Goal: Transaction & Acquisition: Purchase product/service

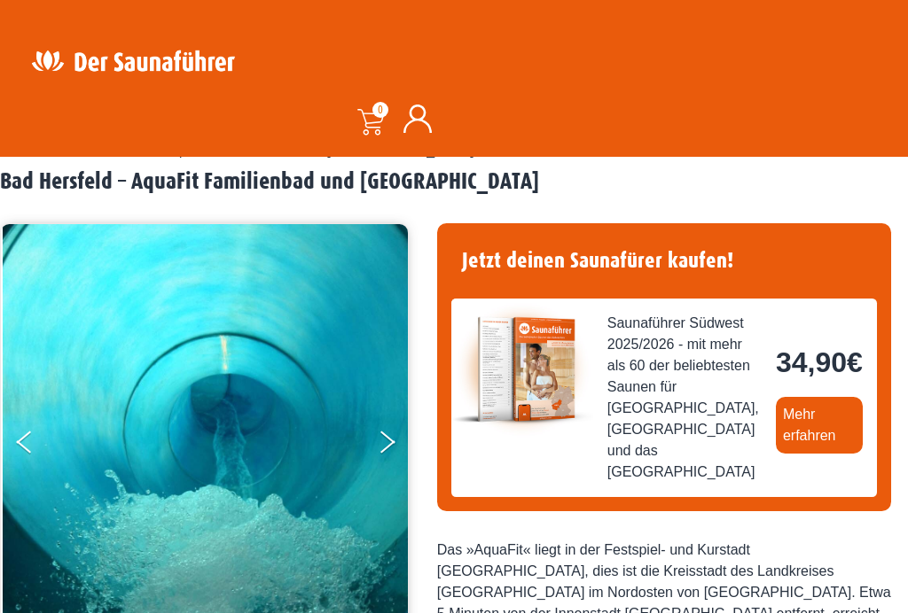
scroll to position [71, 0]
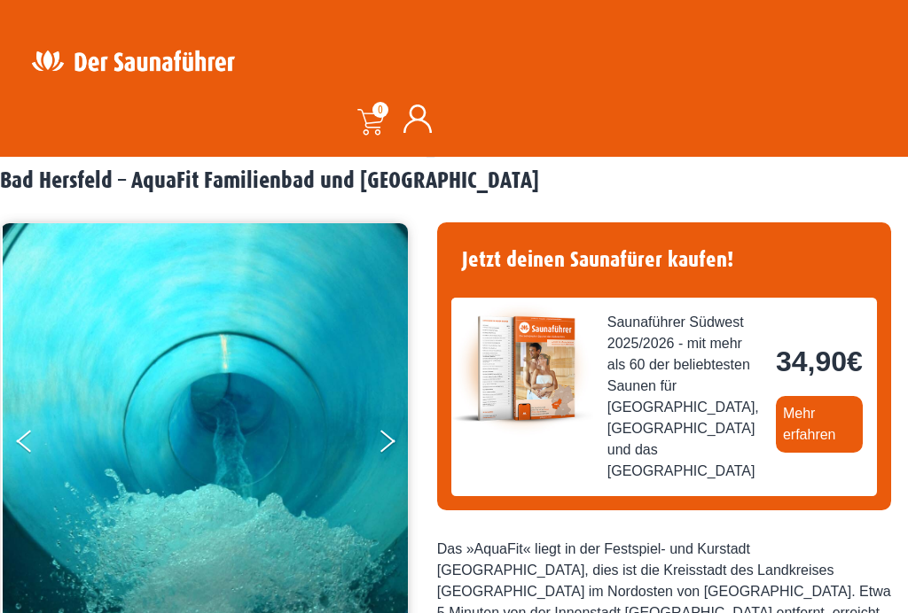
click at [776, 453] on link "Mehr erfahren" at bounding box center [819, 424] width 87 height 57
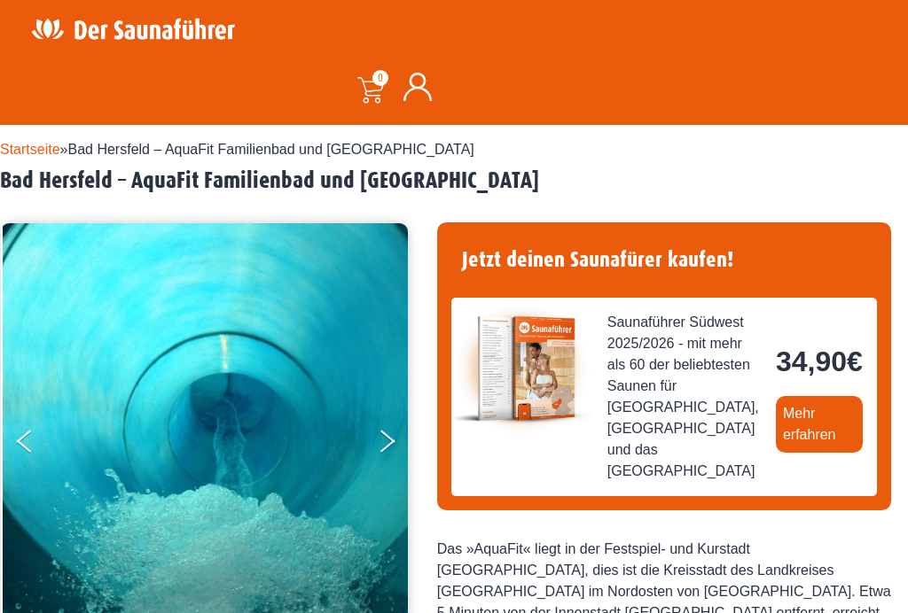
scroll to position [0, 0]
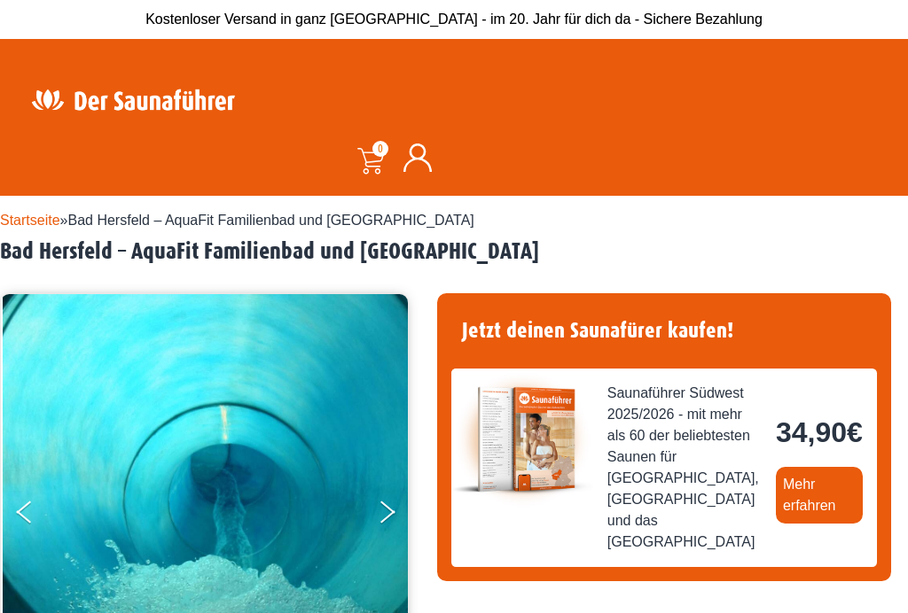
click at [380, 511] on button "Next" at bounding box center [399, 516] width 44 height 44
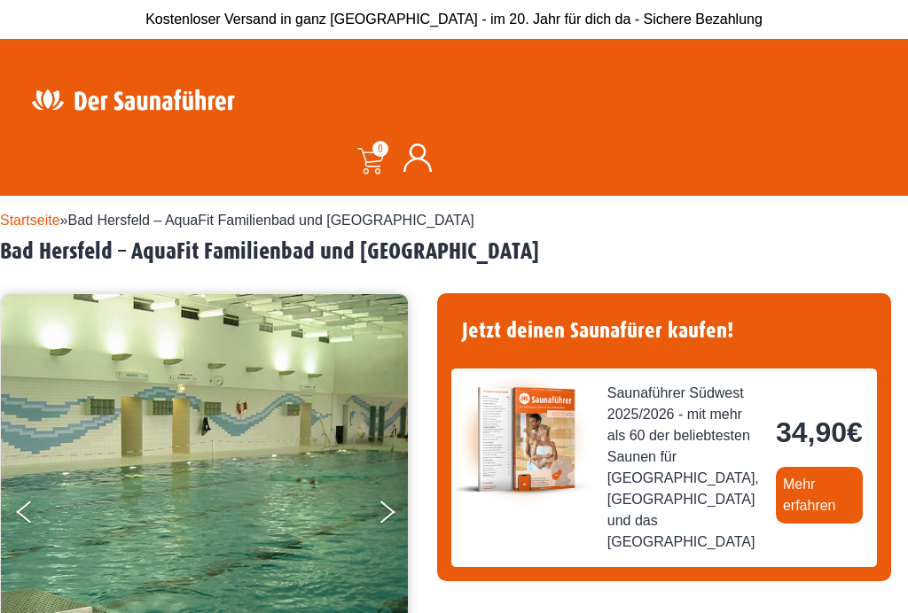
click at [398, 515] on button "Next" at bounding box center [399, 516] width 44 height 44
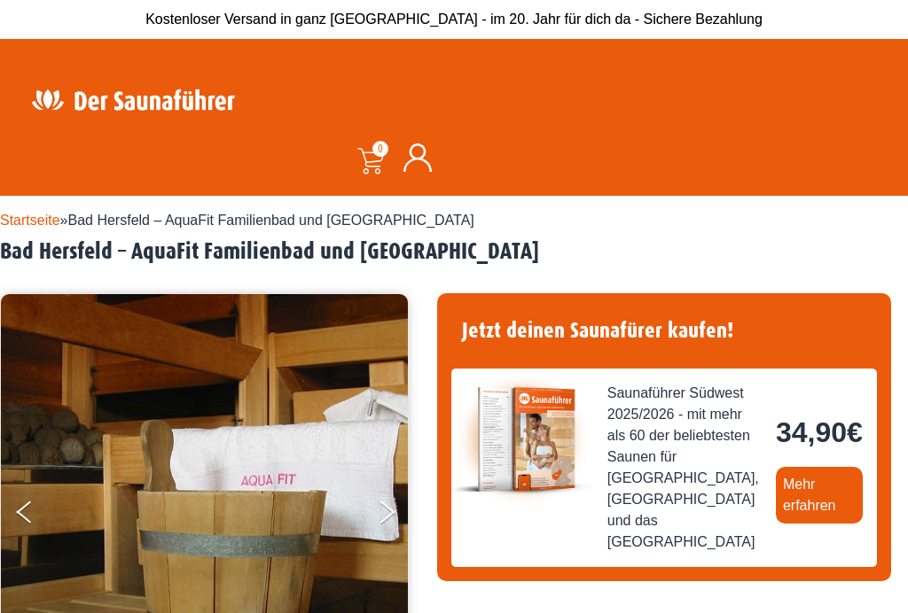
click at [391, 524] on button "Next" at bounding box center [399, 516] width 44 height 44
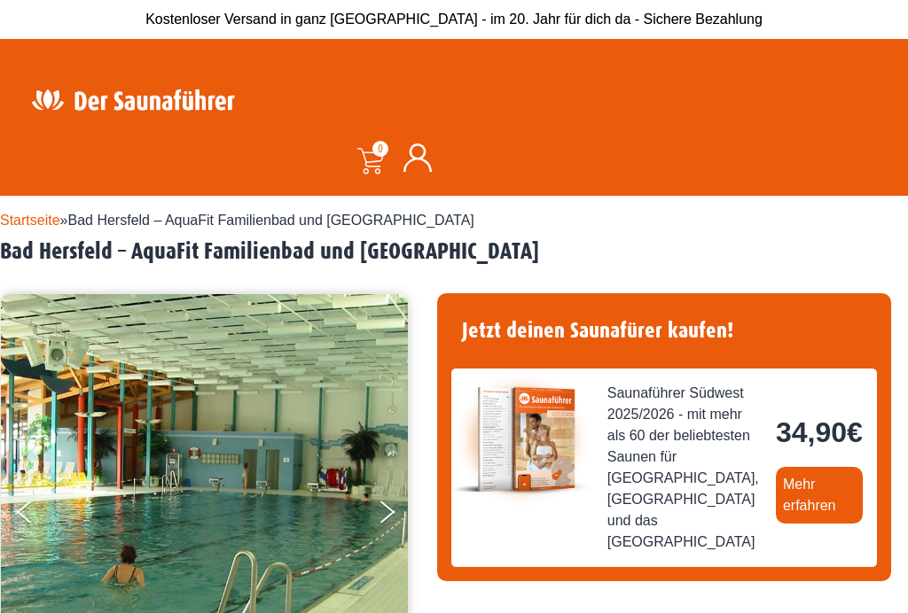
click at [385, 521] on button "Next" at bounding box center [399, 516] width 44 height 44
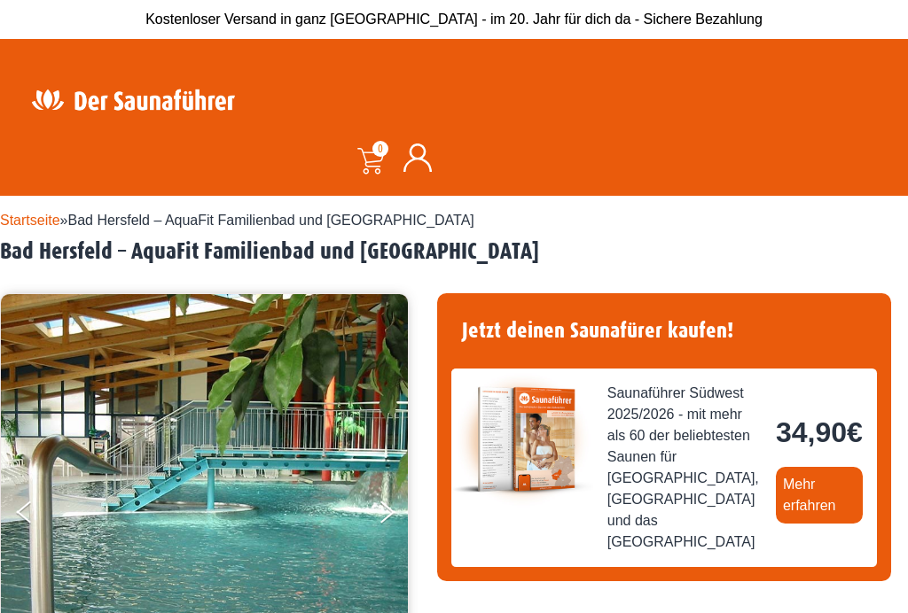
click at [384, 519] on button "Next" at bounding box center [399, 516] width 44 height 44
click at [379, 521] on button "Next" at bounding box center [399, 516] width 44 height 44
click at [376, 519] on img at bounding box center [204, 511] width 407 height 434
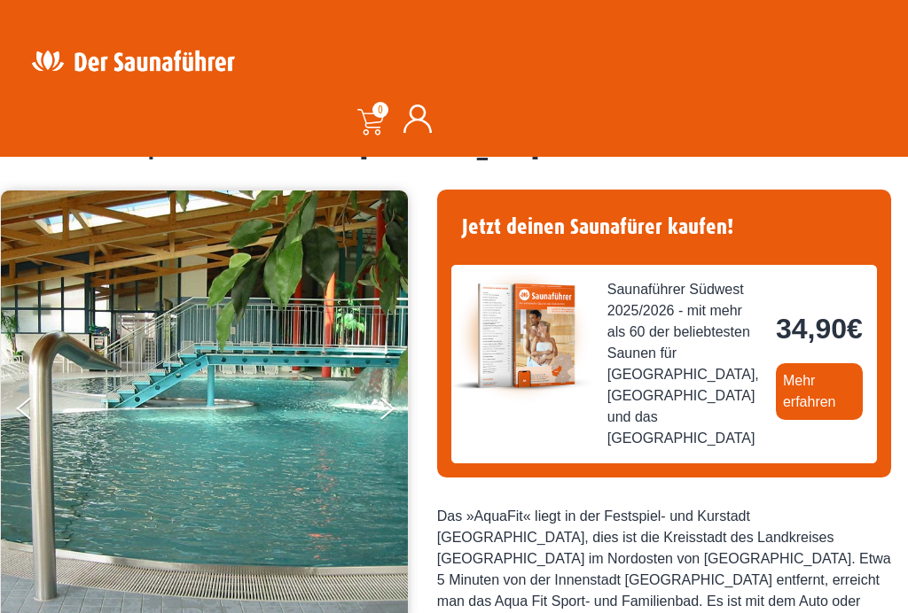
scroll to position [101, 0]
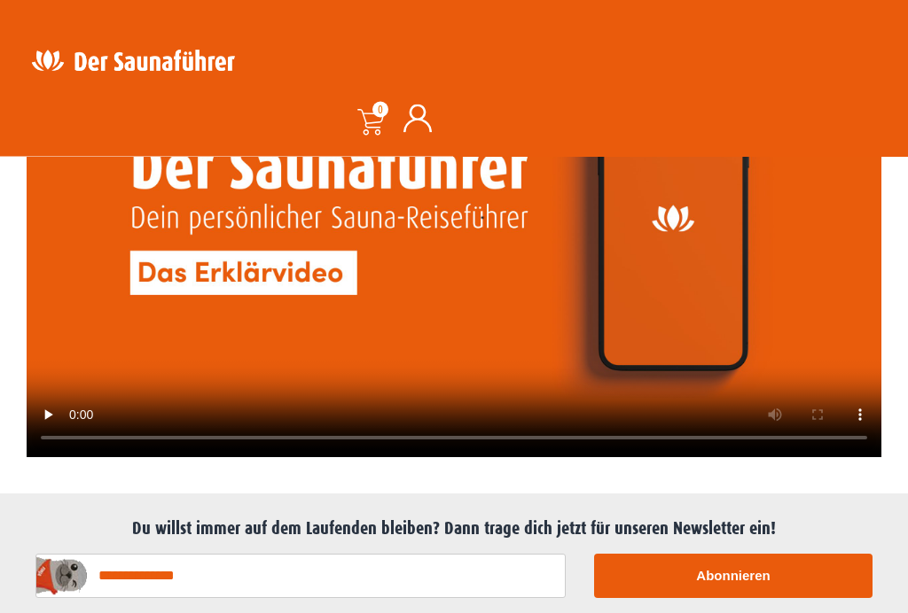
scroll to position [4312, 0]
click at [456, 262] on video at bounding box center [454, 217] width 855 height 480
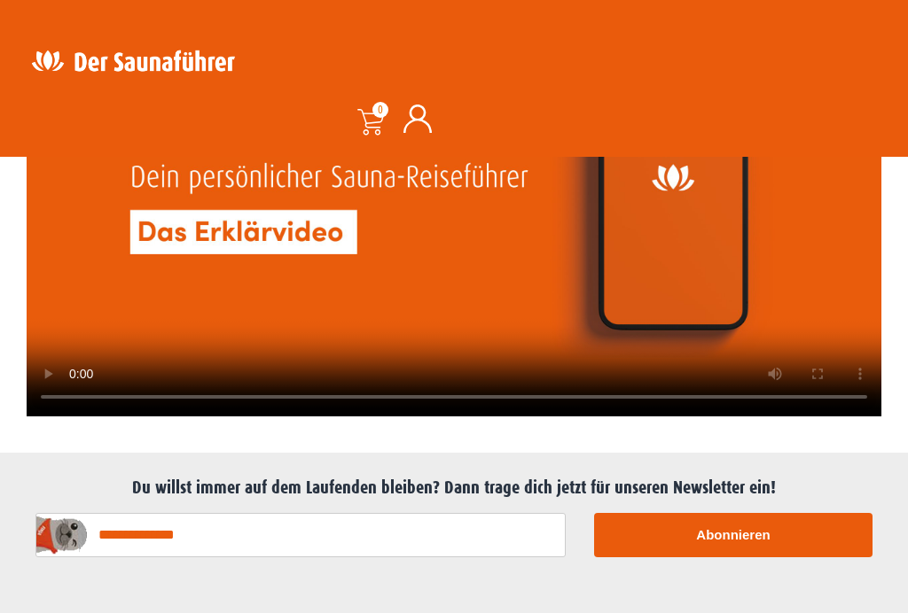
scroll to position [4351, 0]
